Goal: Obtain resource: Obtain resource

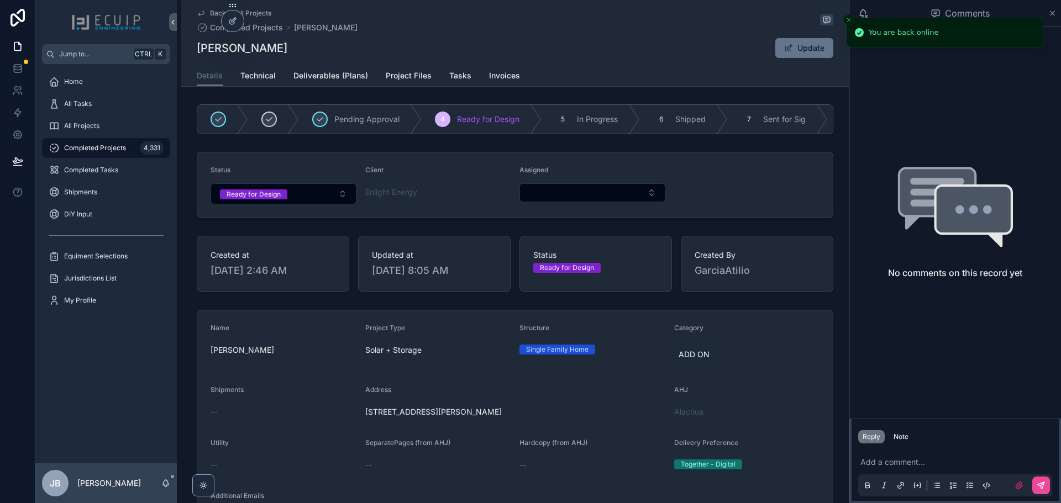
scroll to position [449, 0]
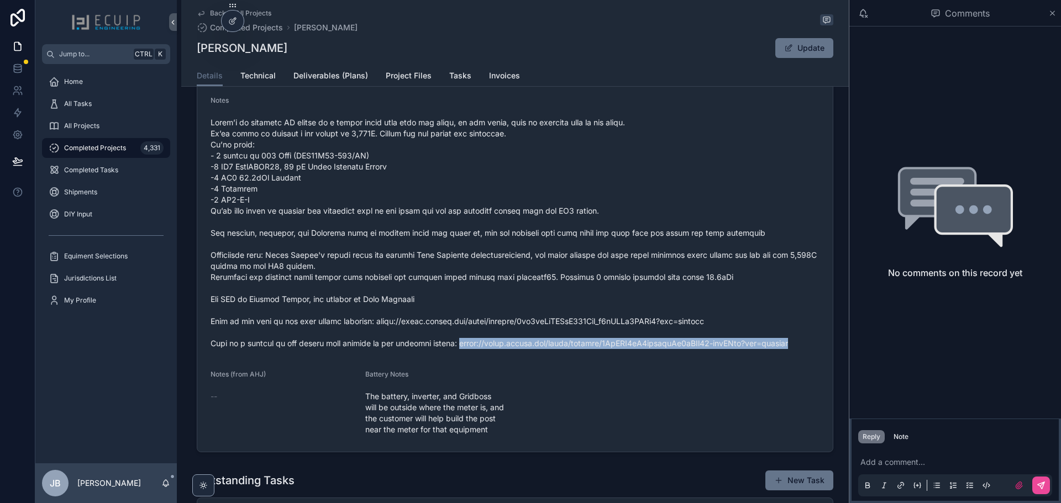
drag, startPoint x: 786, startPoint y: 350, endPoint x: 449, endPoint y: 339, distance: 337.3
click at [449, 349] on span "scrollable content" at bounding box center [515, 233] width 609 height 232
copy span "[URL][DOMAIN_NAME]"
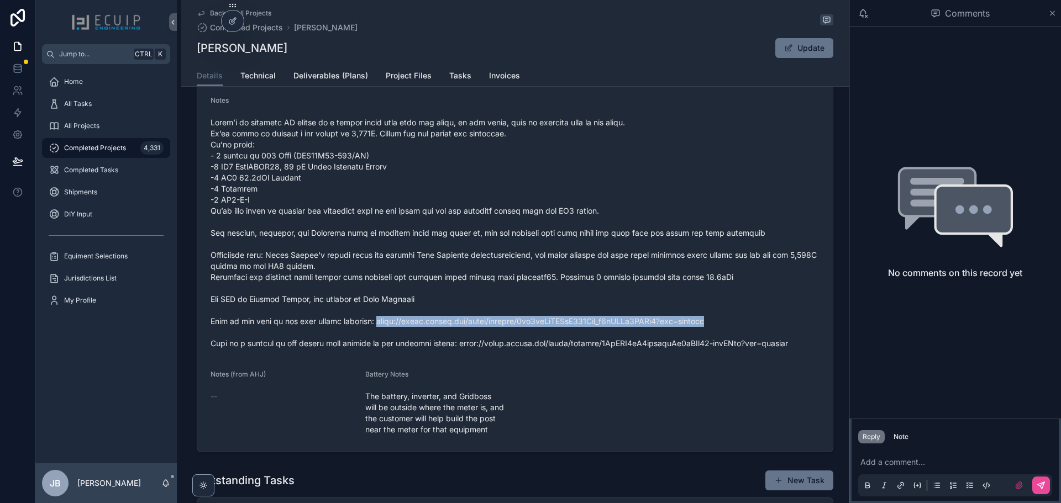
drag, startPoint x: 715, startPoint y: 327, endPoint x: 363, endPoint y: 330, distance: 352.6
click at [363, 330] on span "scrollable content" at bounding box center [515, 233] width 609 height 232
copy span "[URL][DOMAIN_NAME]"
click at [405, 77] on span "Project Files" at bounding box center [409, 75] width 46 height 11
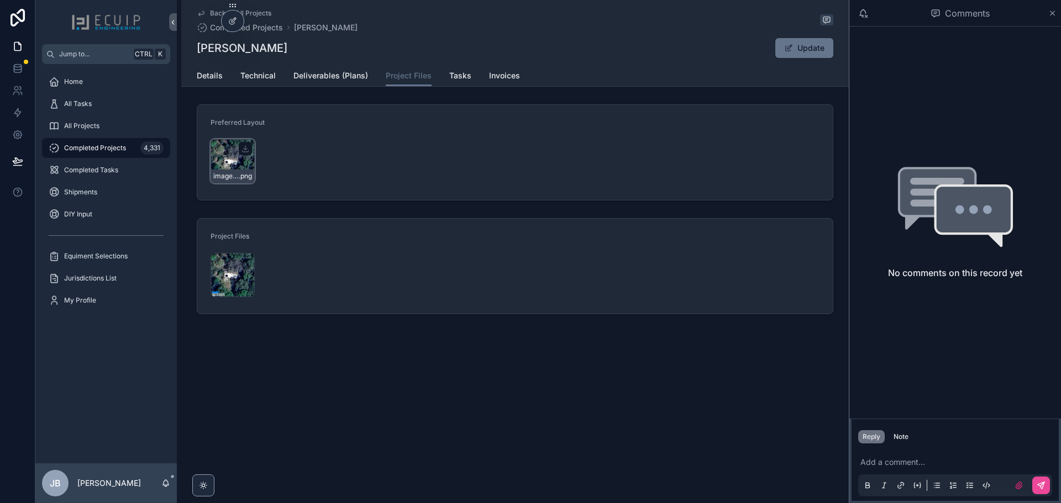
click at [225, 158] on div "image-(23) .png" at bounding box center [233, 161] width 44 height 44
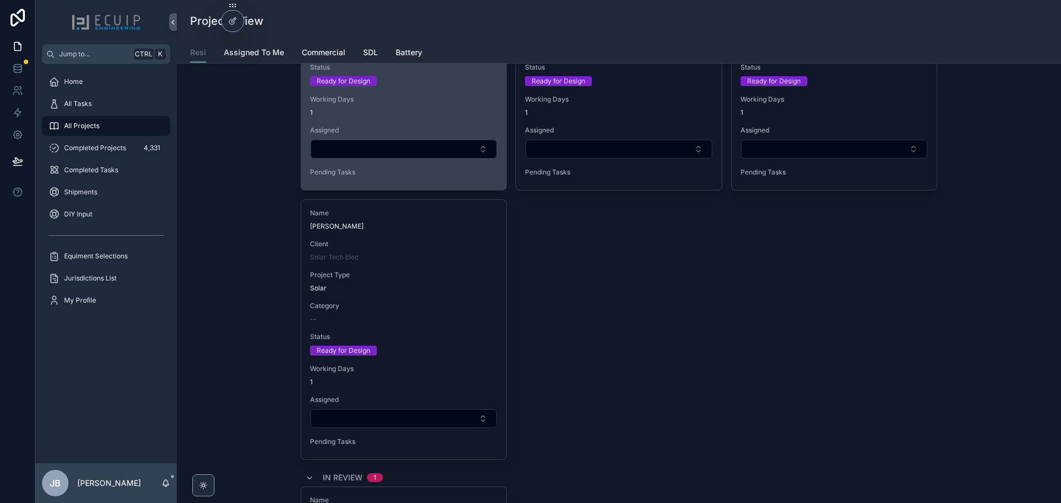
scroll to position [2763, 0]
